Goal: Information Seeking & Learning: Learn about a topic

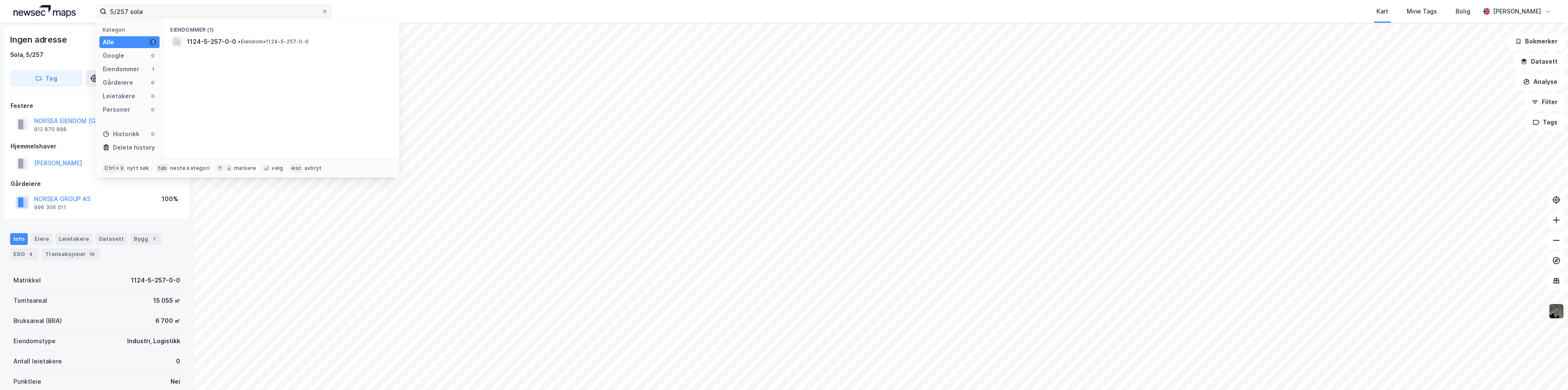
click at [163, 7] on input "5/257 sola" at bounding box center [214, 11] width 215 height 13
click at [84, 10] on div "5/257 sola Kategori Alle 1 Google 0 Eiendommer 1 Gårdeiere 0 Leietakere 0 Perso…" at bounding box center [784, 11] width 1568 height 23
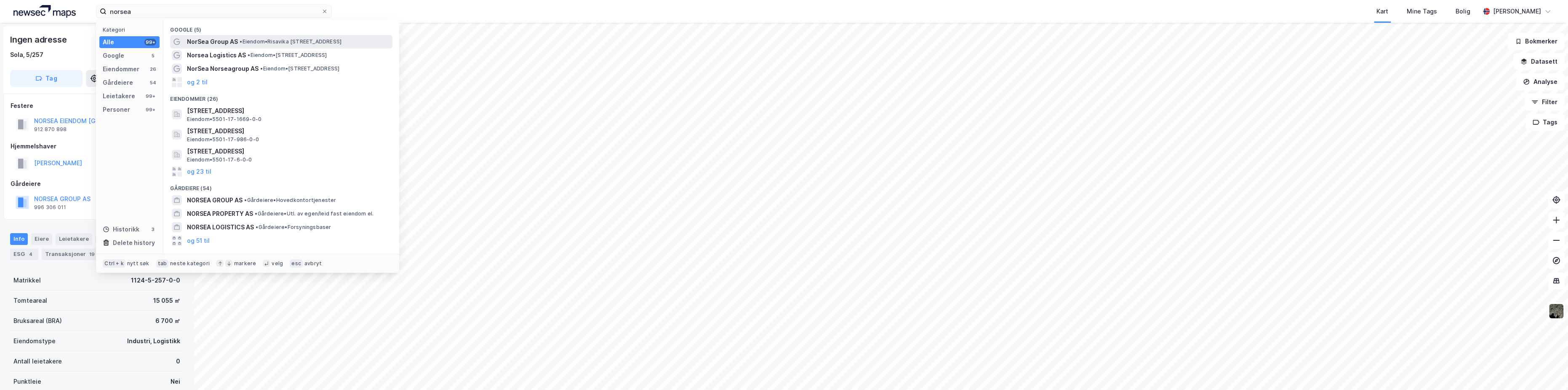
type input "norsea"
click at [291, 37] on div "NorSea Group AS • Eiendom • Risavika [STREET_ADDRESS]" at bounding box center [289, 41] width 204 height 10
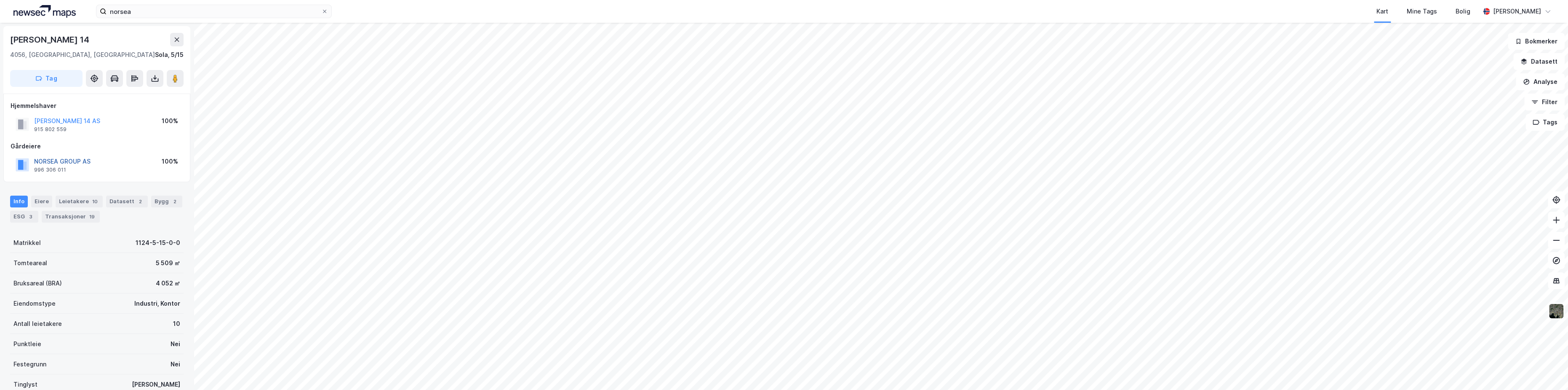
click at [0, 0] on button "NORSEA GROUP AS" at bounding box center [0, 0] width 0 height 0
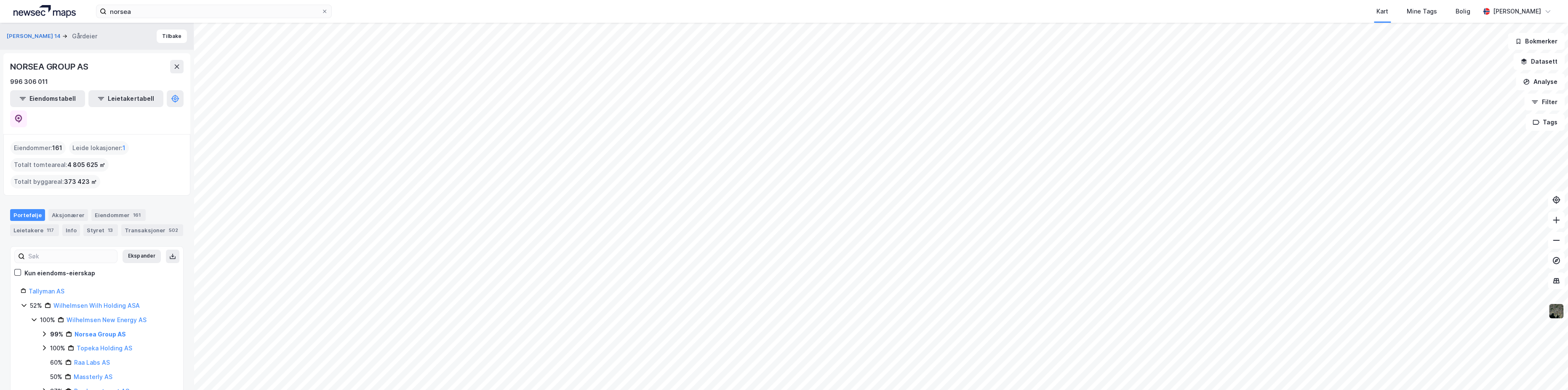
click at [1562, 310] on img at bounding box center [1556, 311] width 16 height 16
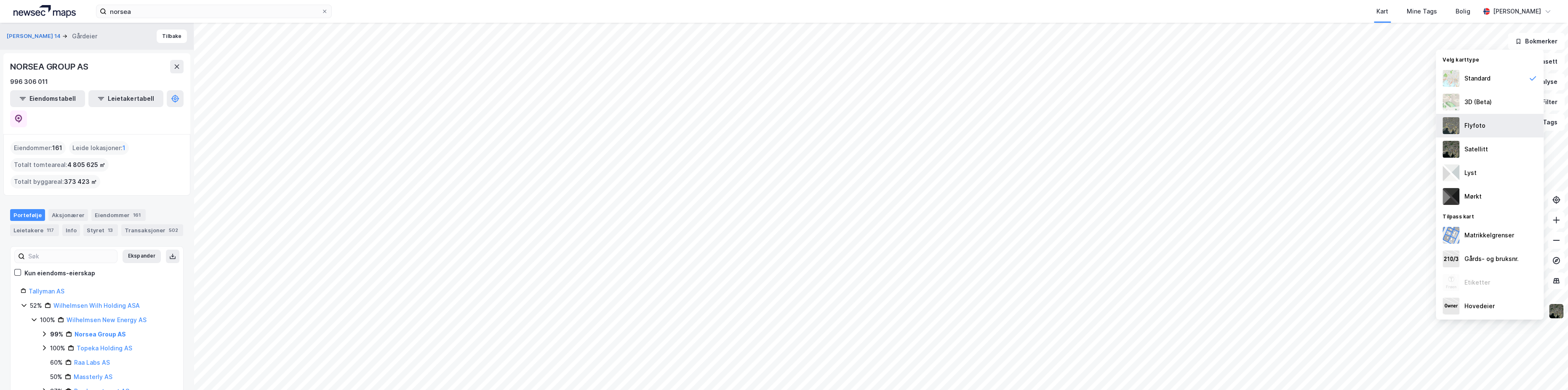
click at [1486, 129] on div "Flyfoto" at bounding box center [1489, 126] width 108 height 24
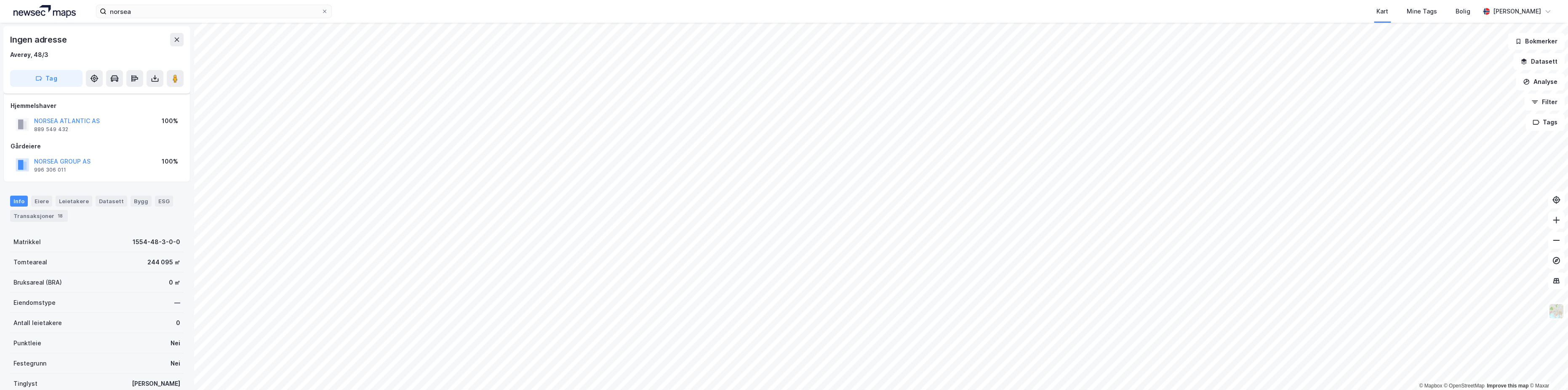
scroll to position [112, 0]
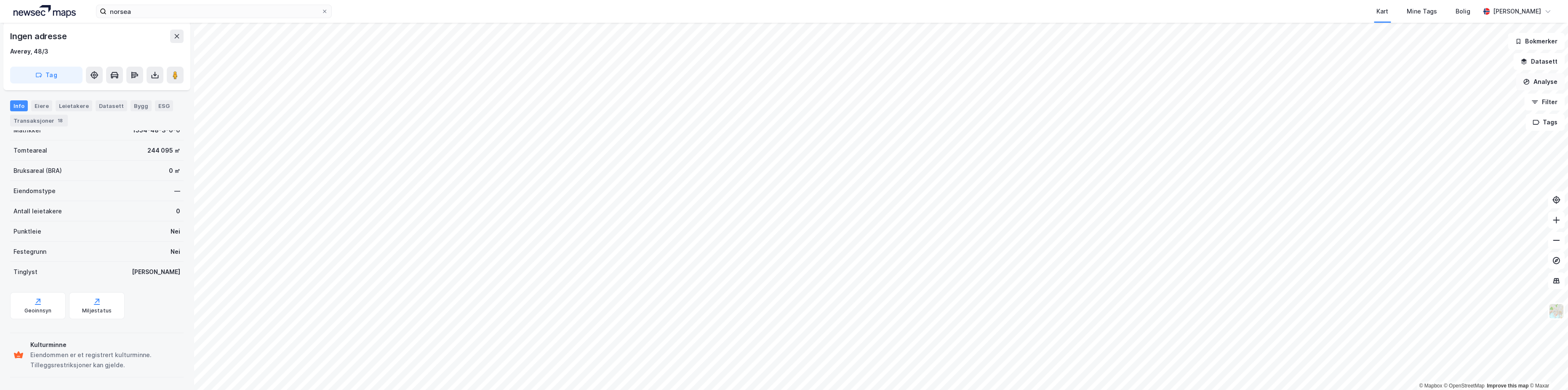
click at [1547, 84] on button "Analyse" at bounding box center [1540, 82] width 49 height 17
click at [1454, 86] on div "Mål avstand" at bounding box center [1461, 82] width 97 height 14
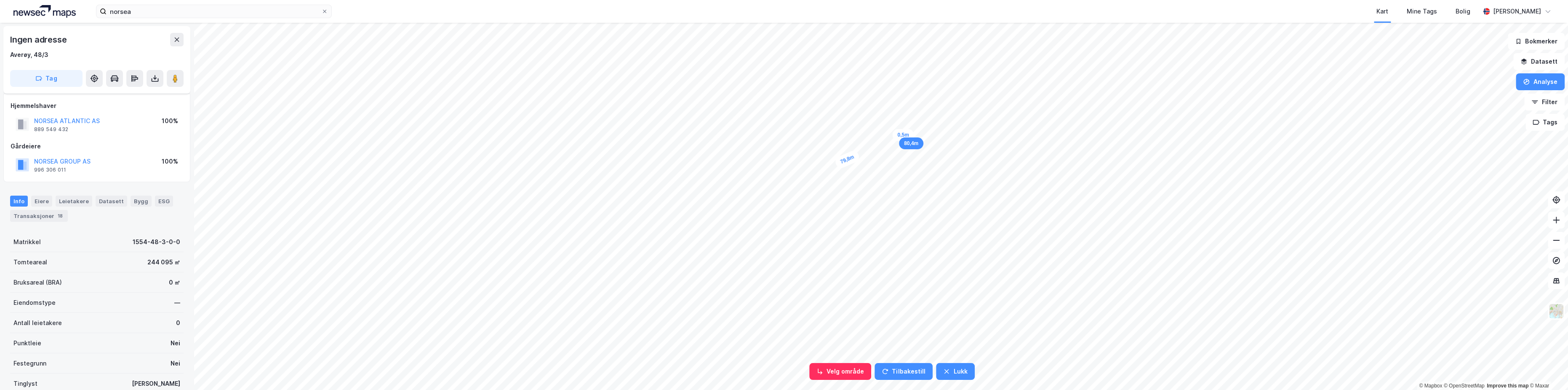
click at [903, 135] on div "0,5m" at bounding box center [903, 135] width 21 height 12
click at [771, 158] on div "79,8m" at bounding box center [771, 155] width 24 height 12
